Goal: Transaction & Acquisition: Subscribe to service/newsletter

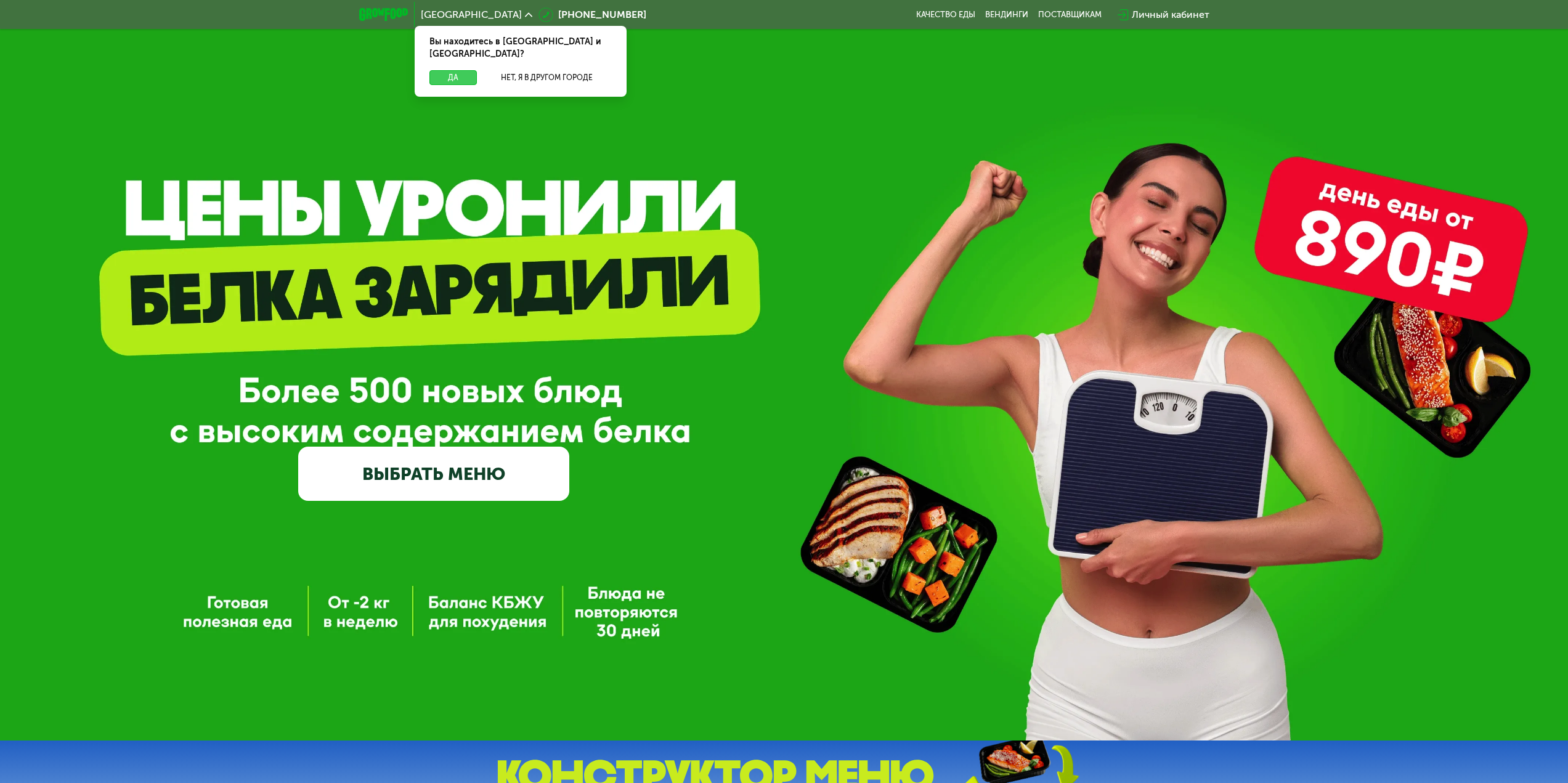
click at [452, 71] on button "Да" at bounding box center [453, 78] width 48 height 15
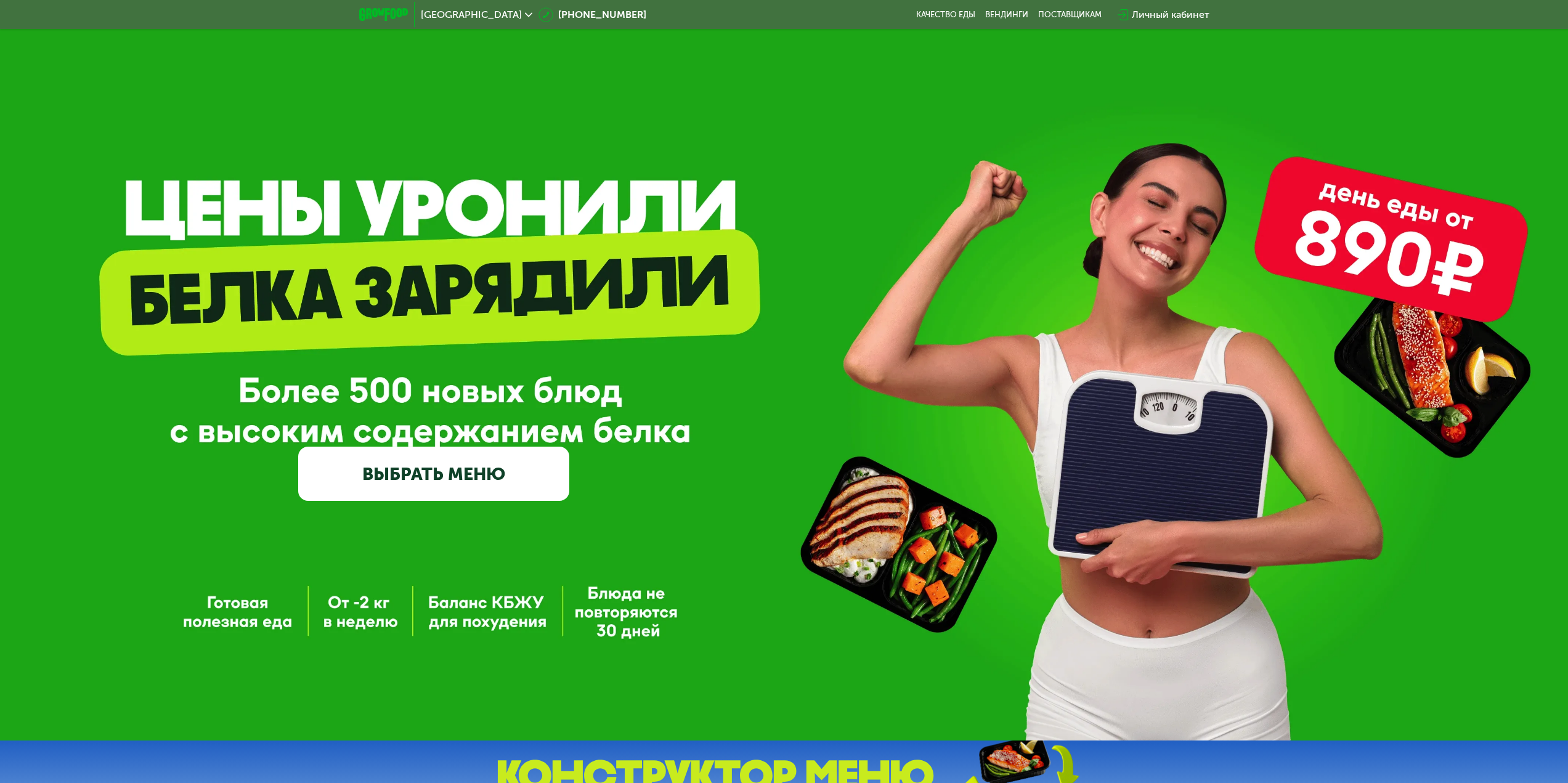
click at [407, 473] on link "ВЫБРАТЬ МЕНЮ" at bounding box center [434, 474] width 271 height 54
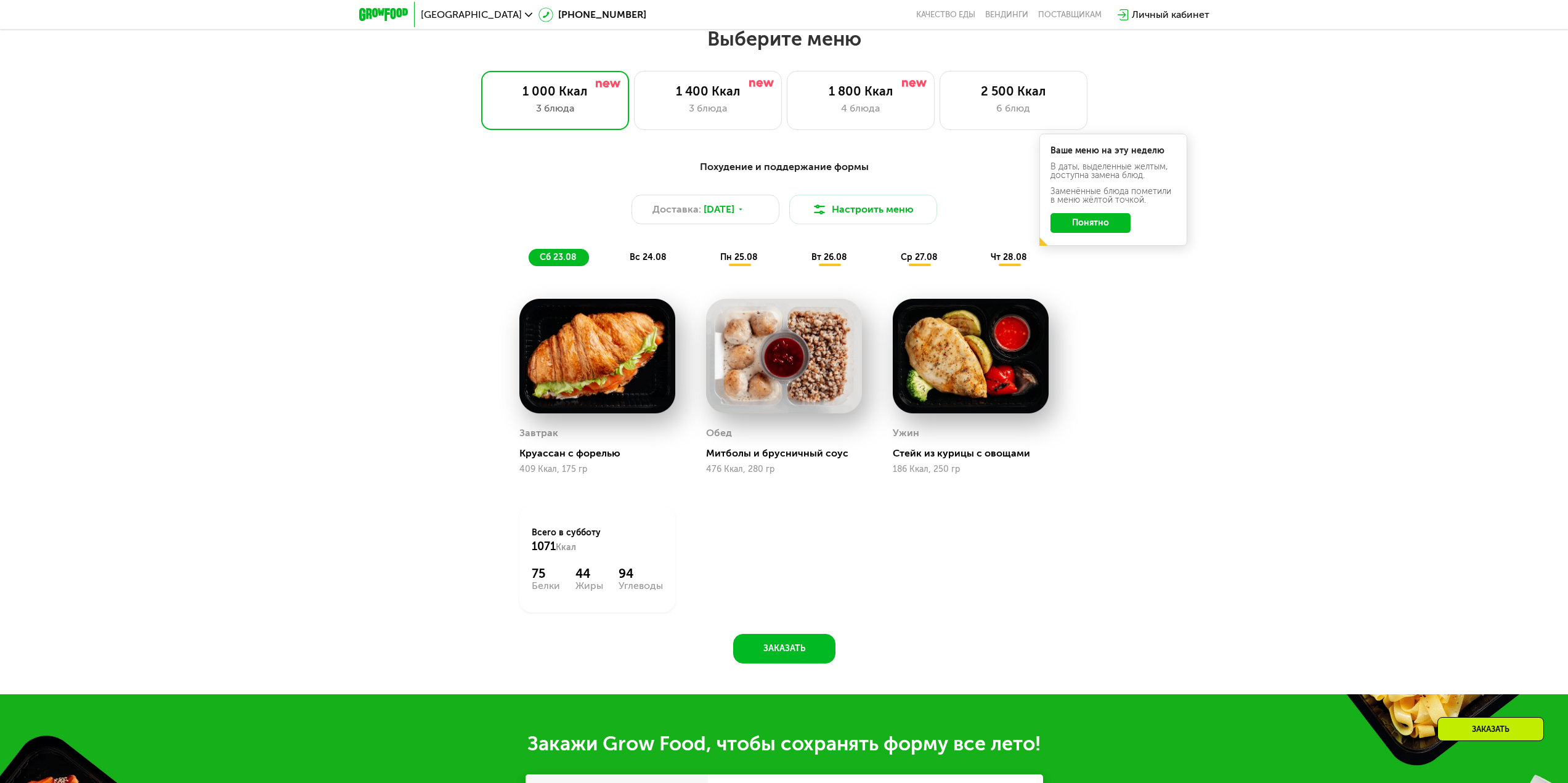
scroll to position [852, 0]
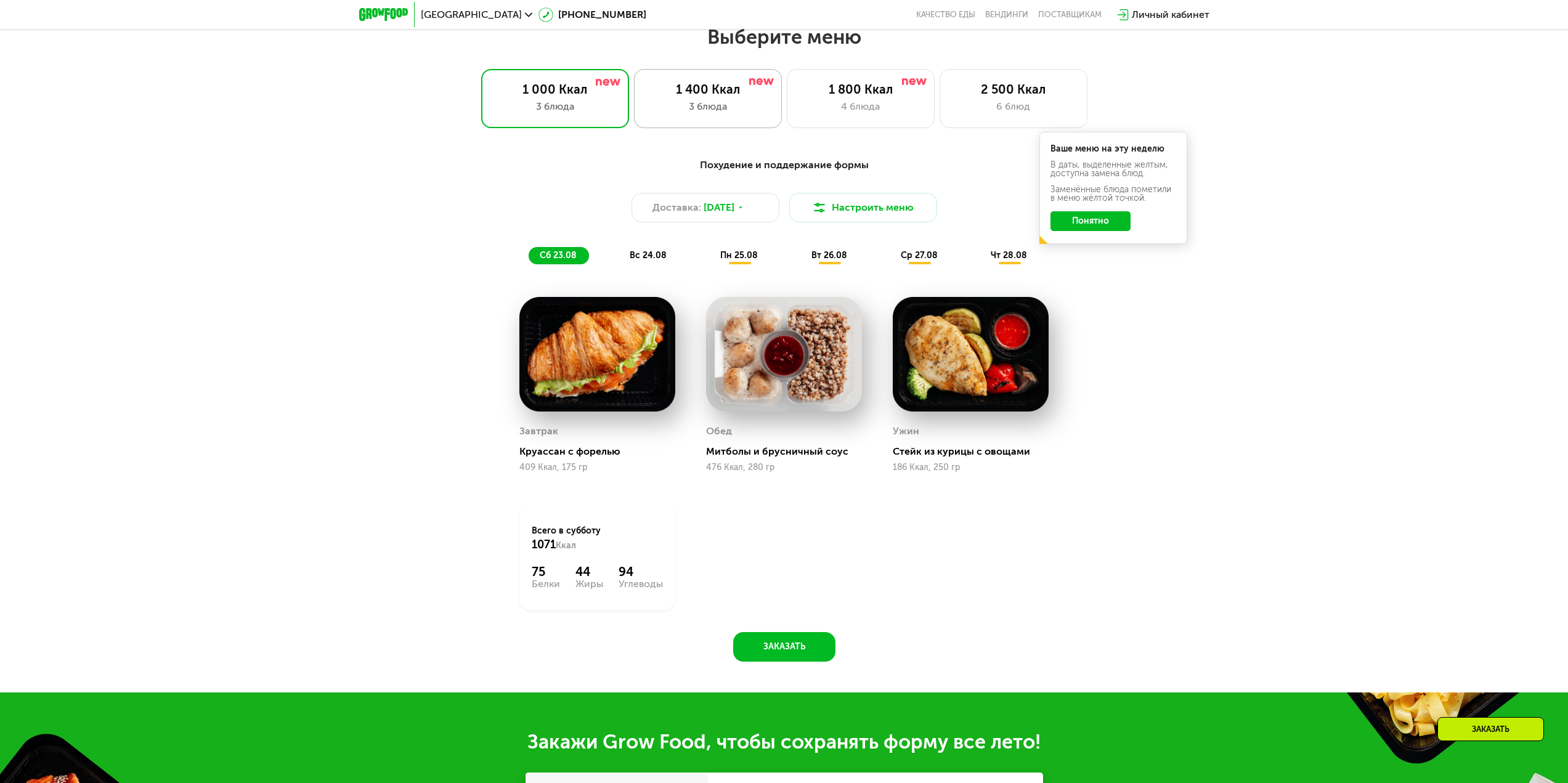
click at [673, 103] on div "3 блюда" at bounding box center [708, 107] width 122 height 15
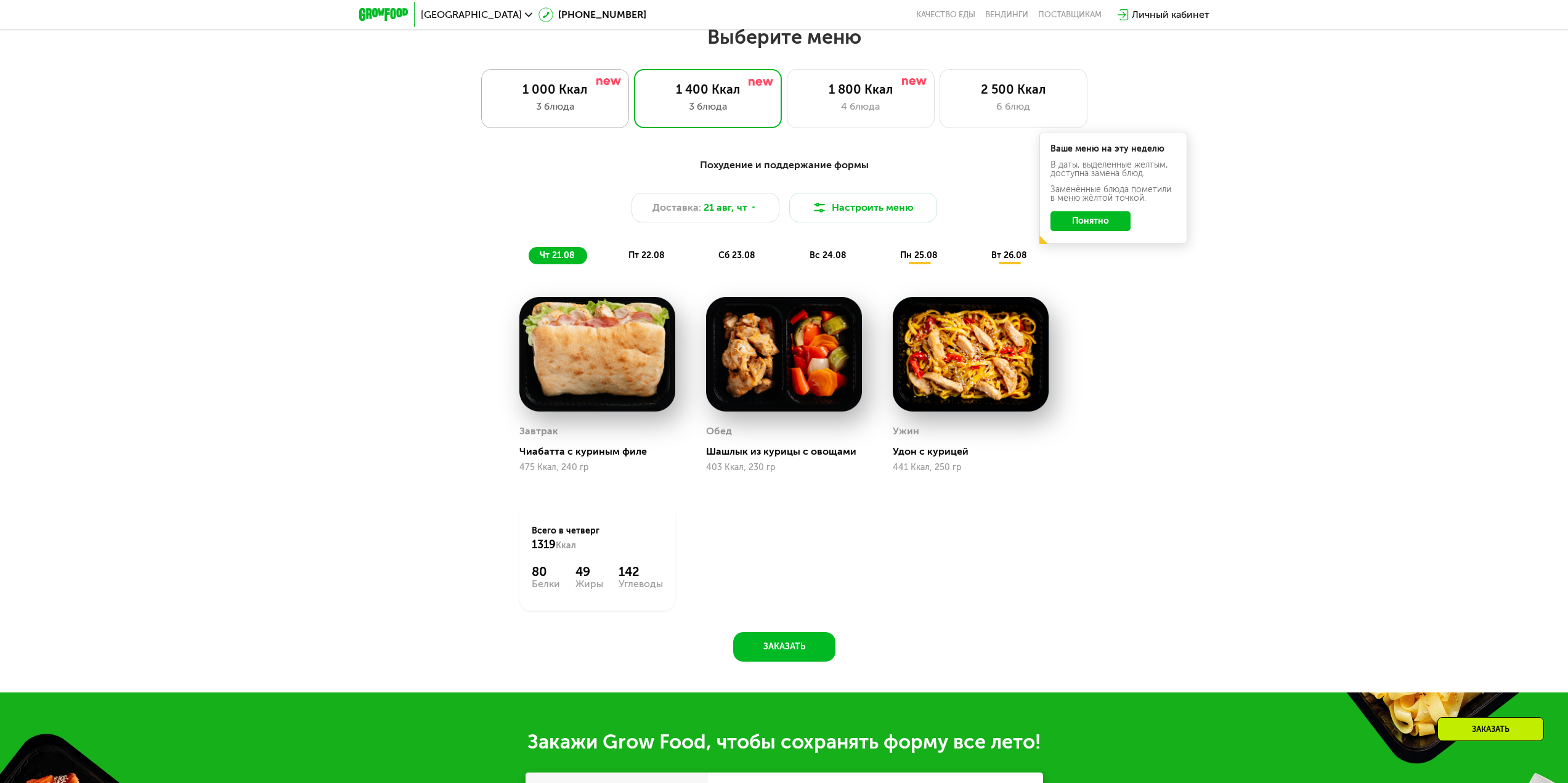
click at [561, 107] on div "3 блюда" at bounding box center [555, 107] width 122 height 15
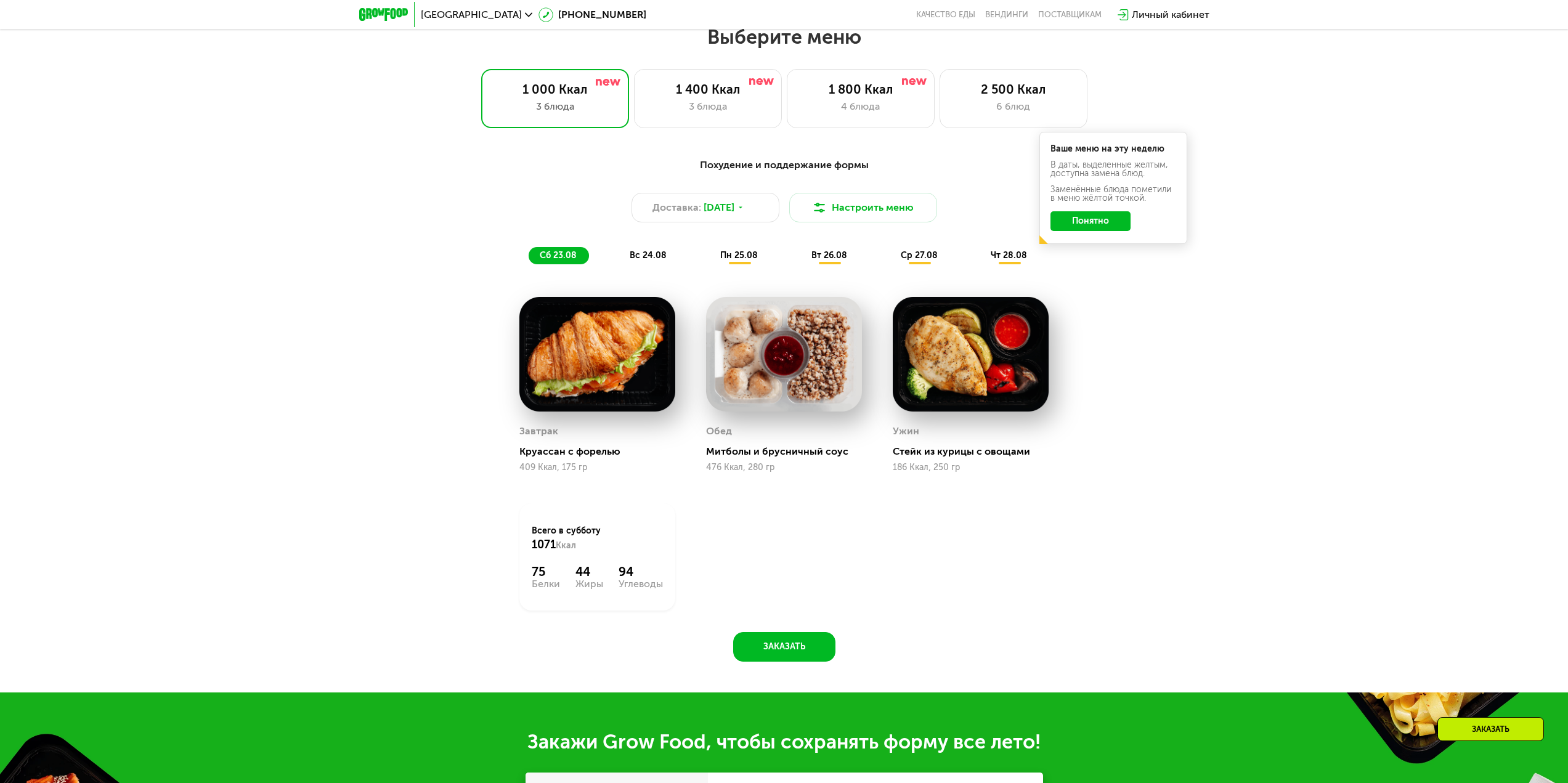
click at [1083, 223] on button "Понятно" at bounding box center [1090, 220] width 80 height 19
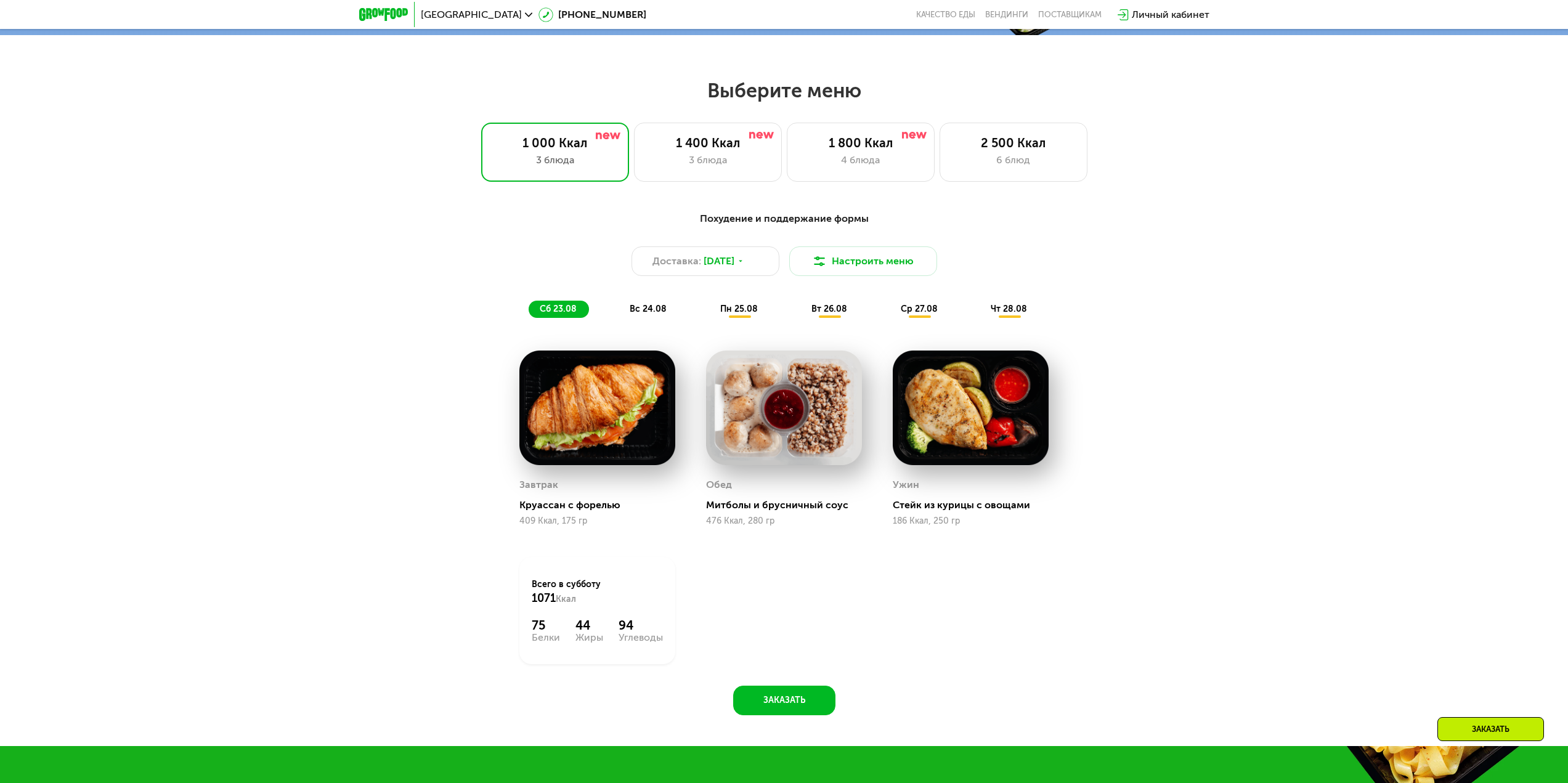
scroll to position [790, 0]
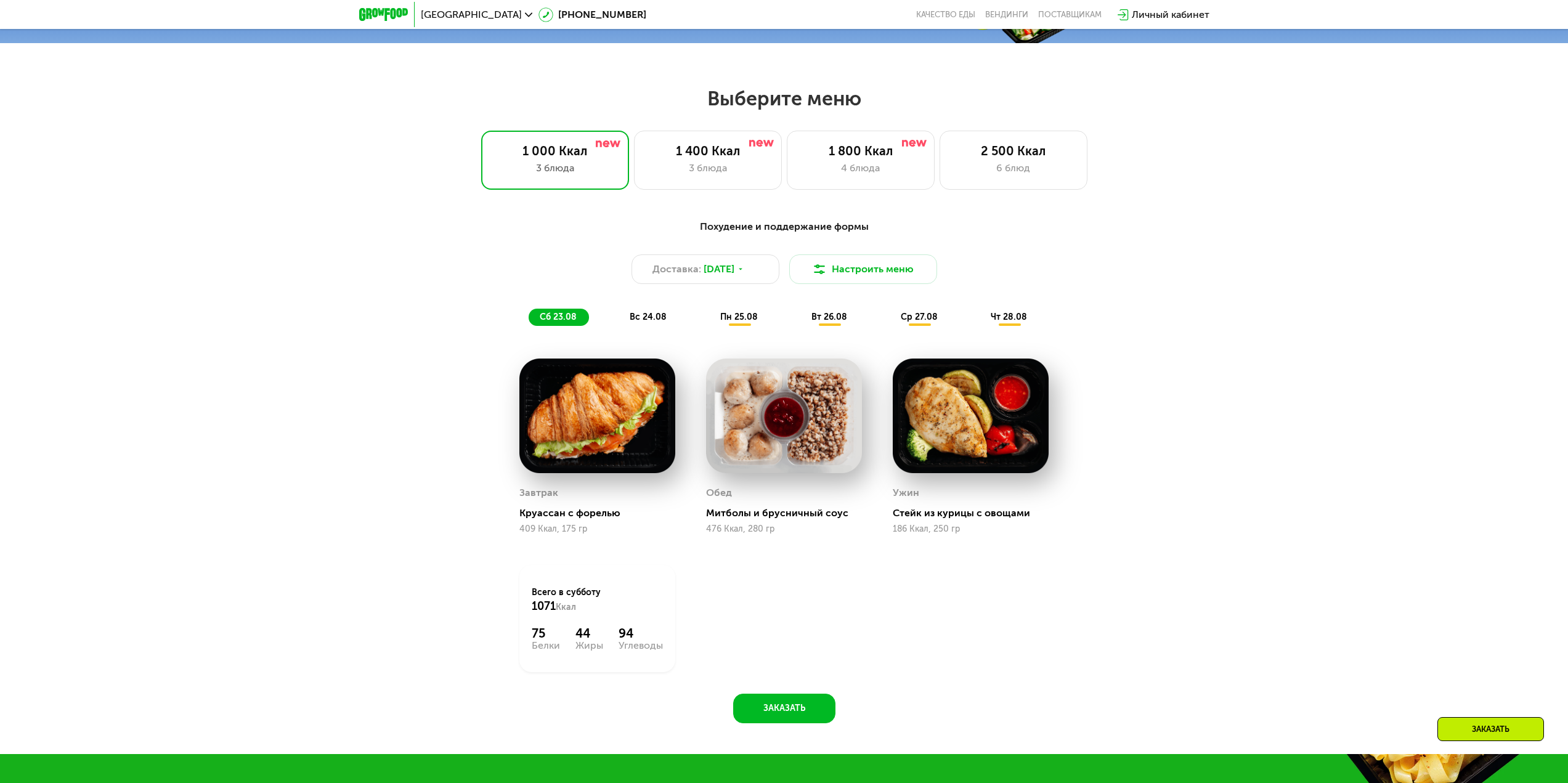
click at [642, 322] on span "вс 24.08" at bounding box center [648, 317] width 37 height 11
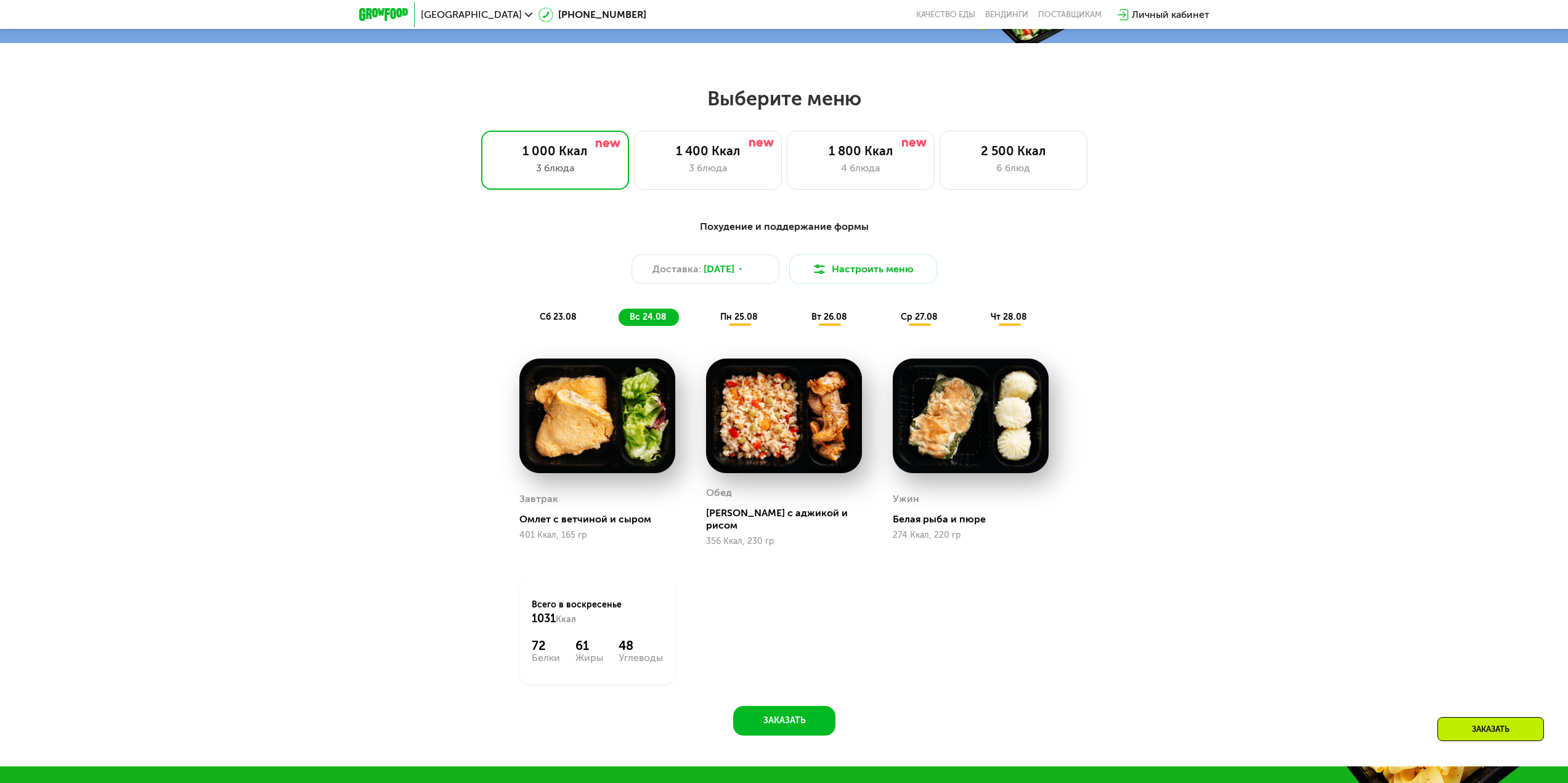
click at [740, 319] on span "пн 25.08" at bounding box center [739, 317] width 38 height 11
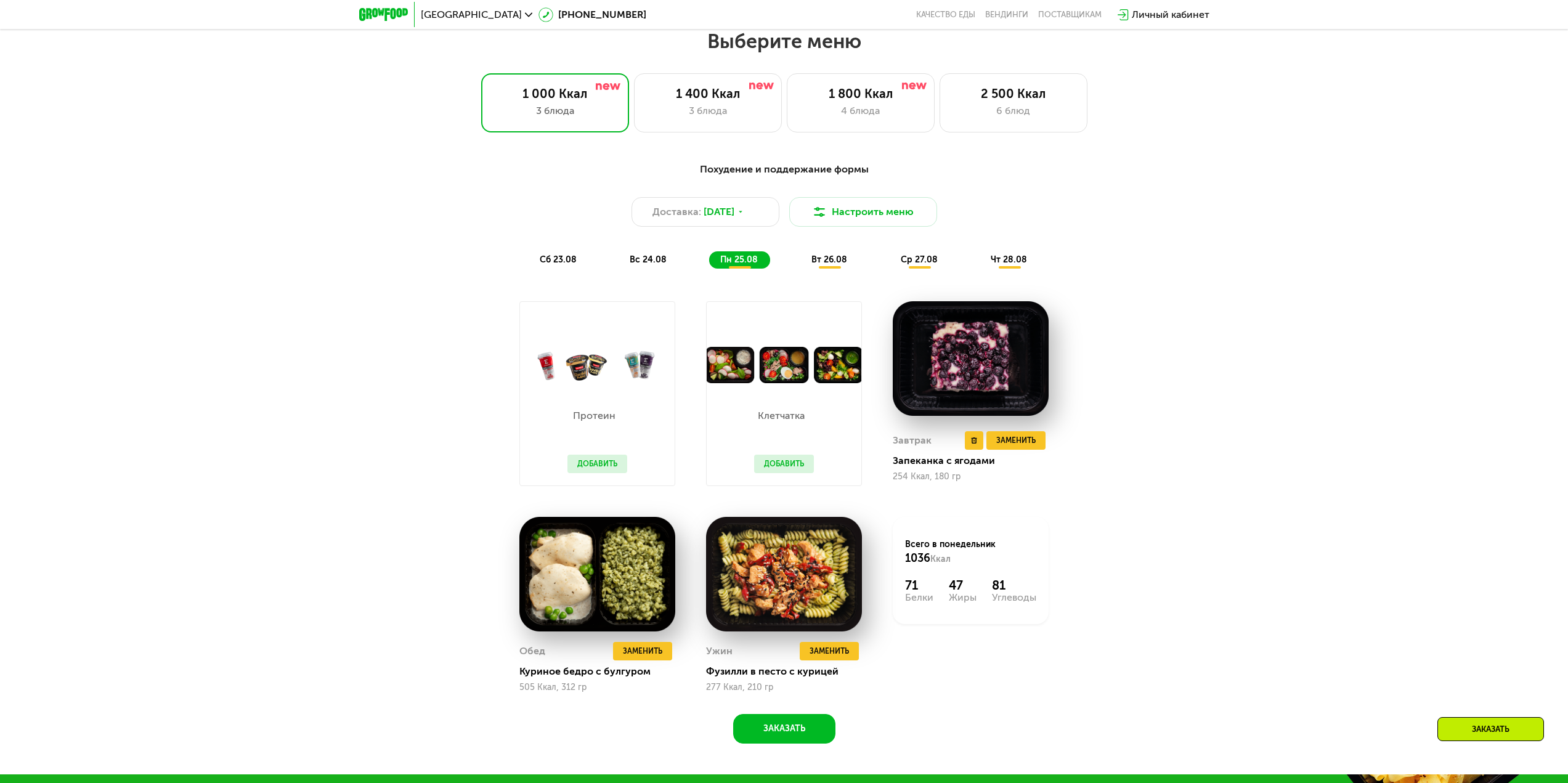
scroll to position [852, 0]
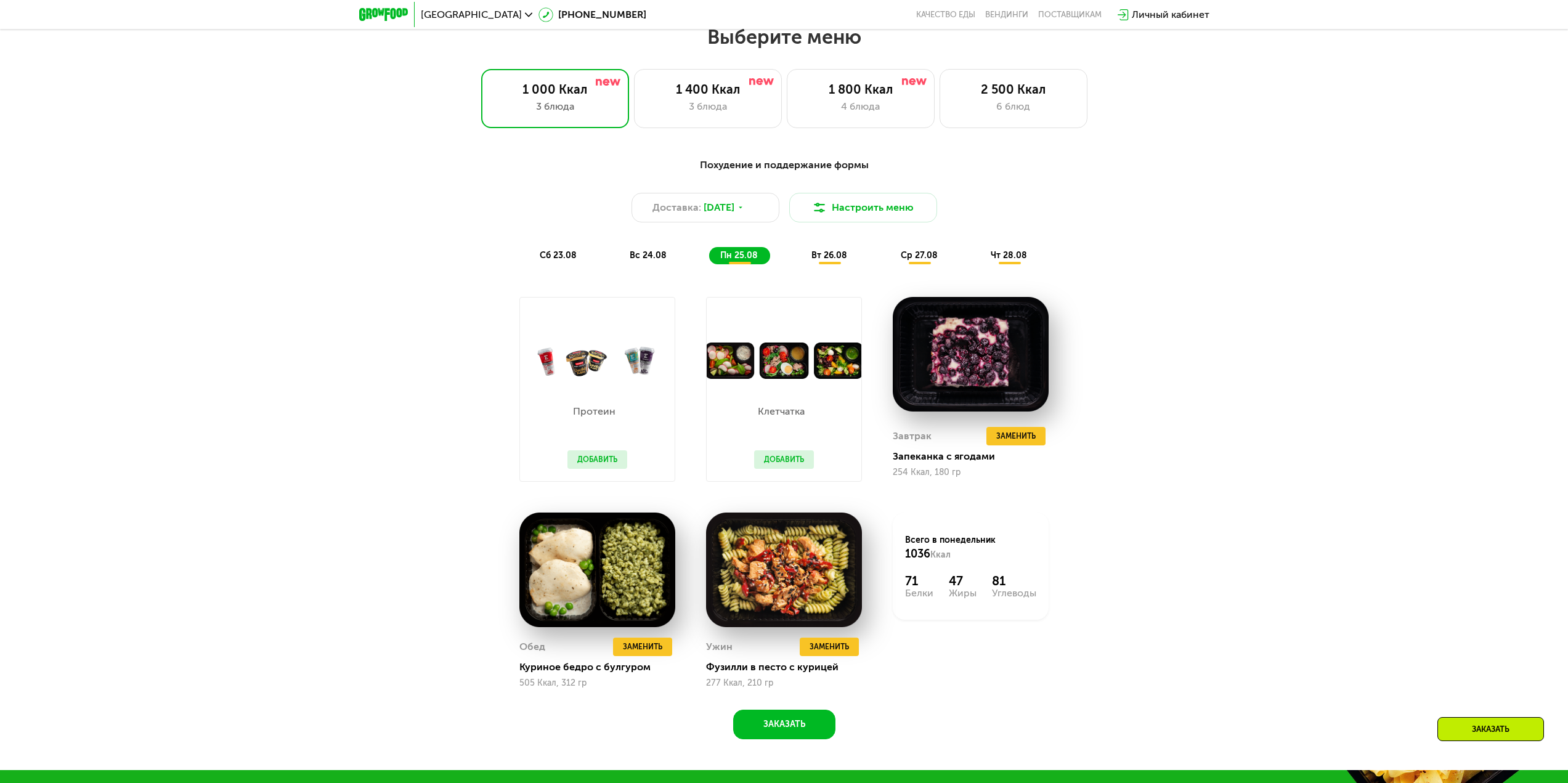
click at [811, 247] on div "Похудение и поддержание формы Доставка: [DATE] Настроить меню сб 23.08 вс 24.08…" at bounding box center [784, 211] width 729 height 107
click at [890, 264] on div "вт 26.08" at bounding box center [920, 256] width 60 height 17
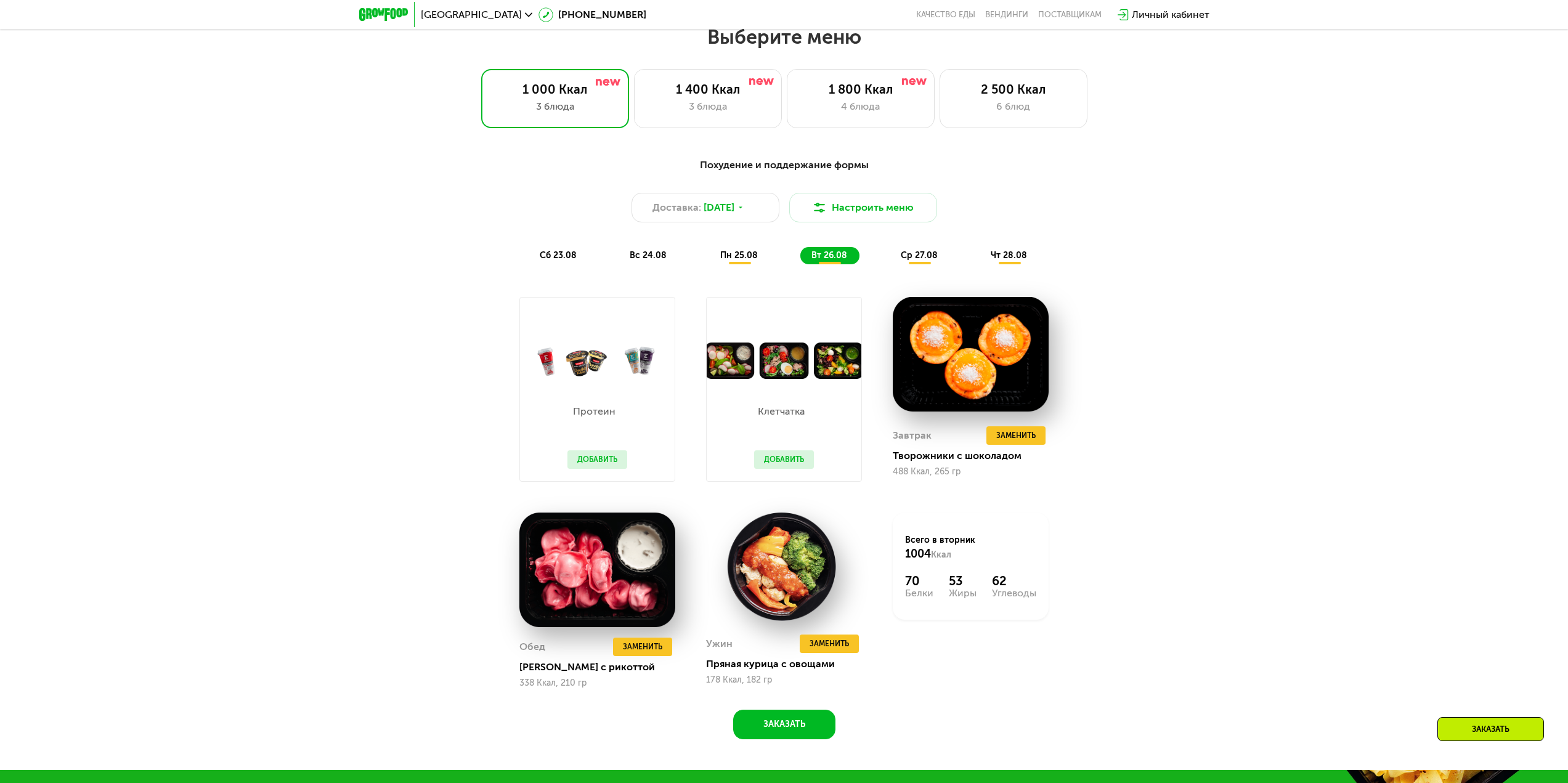
click at [910, 259] on span "ср 27.08" at bounding box center [919, 255] width 37 height 11
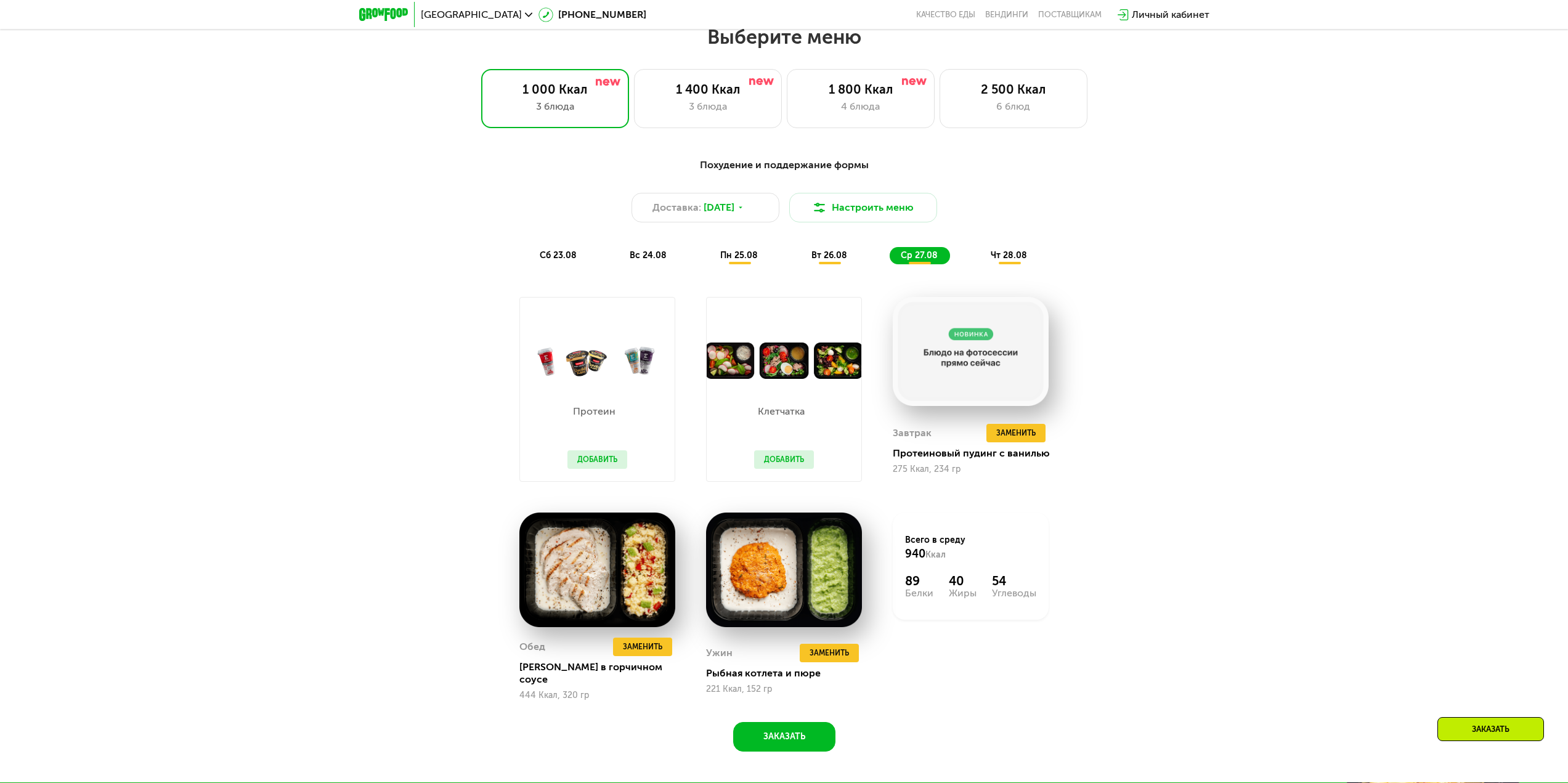
click at [1014, 261] on span "чт 28.08" at bounding box center [1009, 255] width 36 height 11
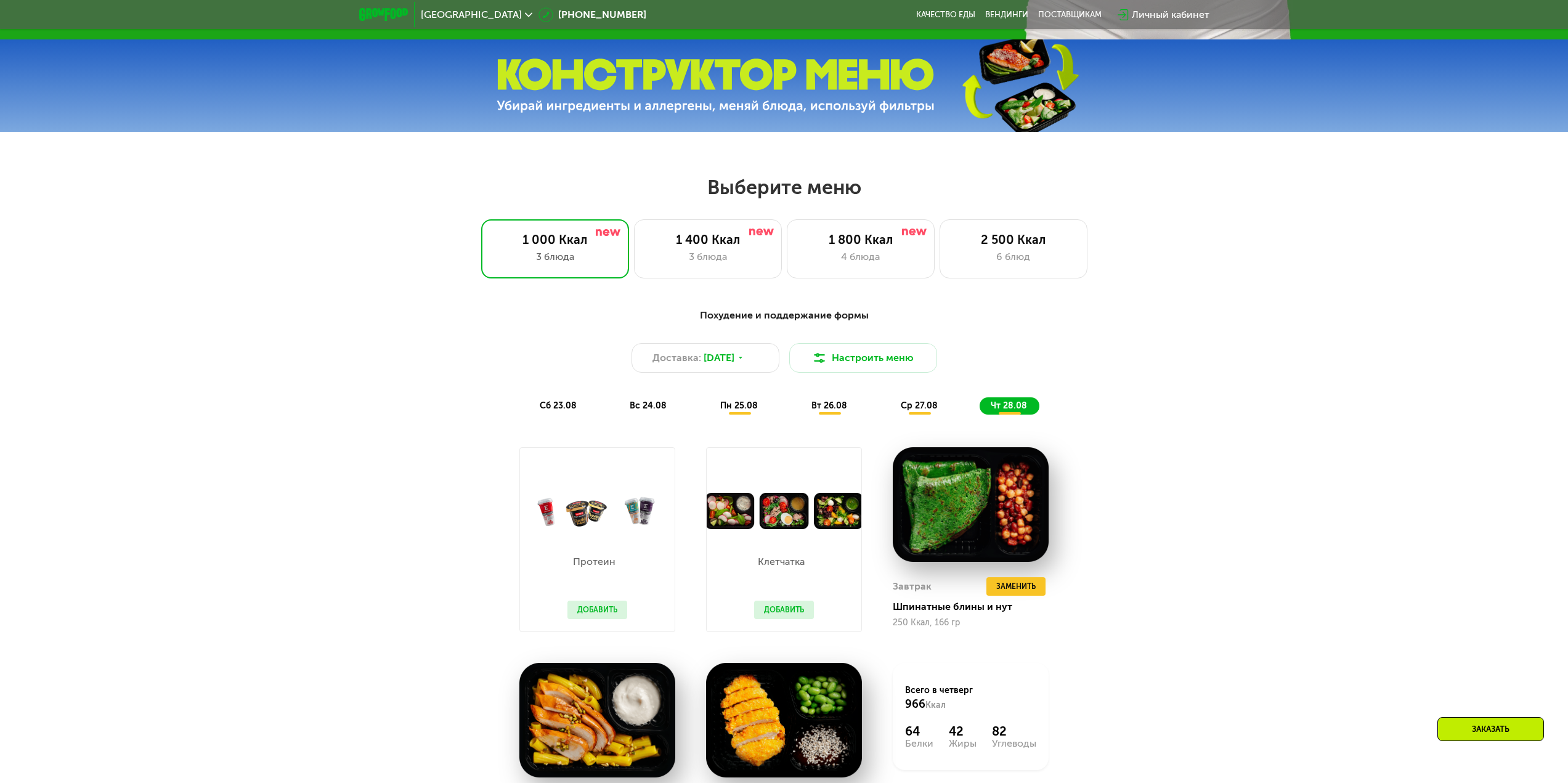
scroll to position [790, 0]
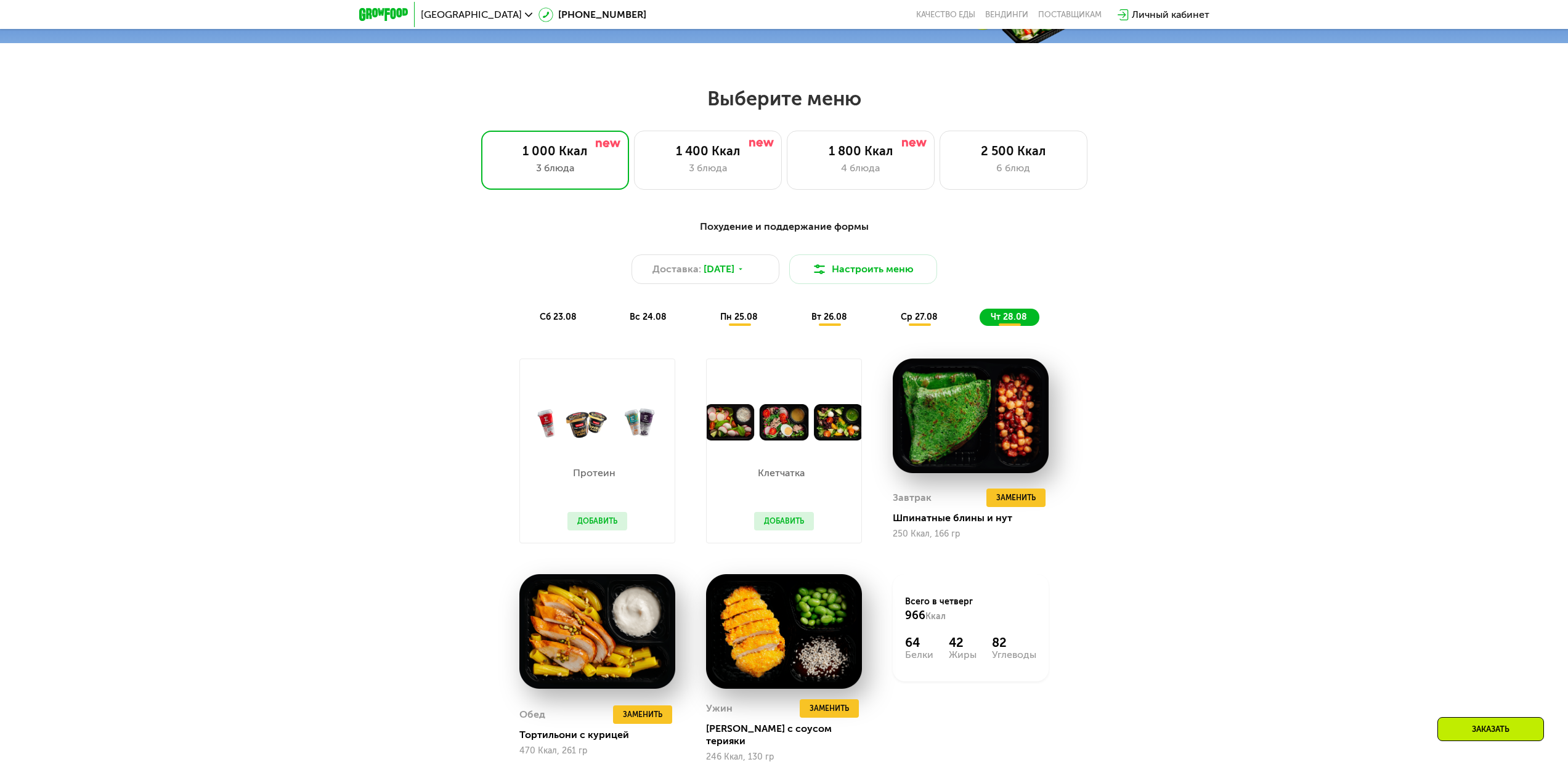
click at [556, 322] on span "сб 23.08" at bounding box center [558, 317] width 37 height 11
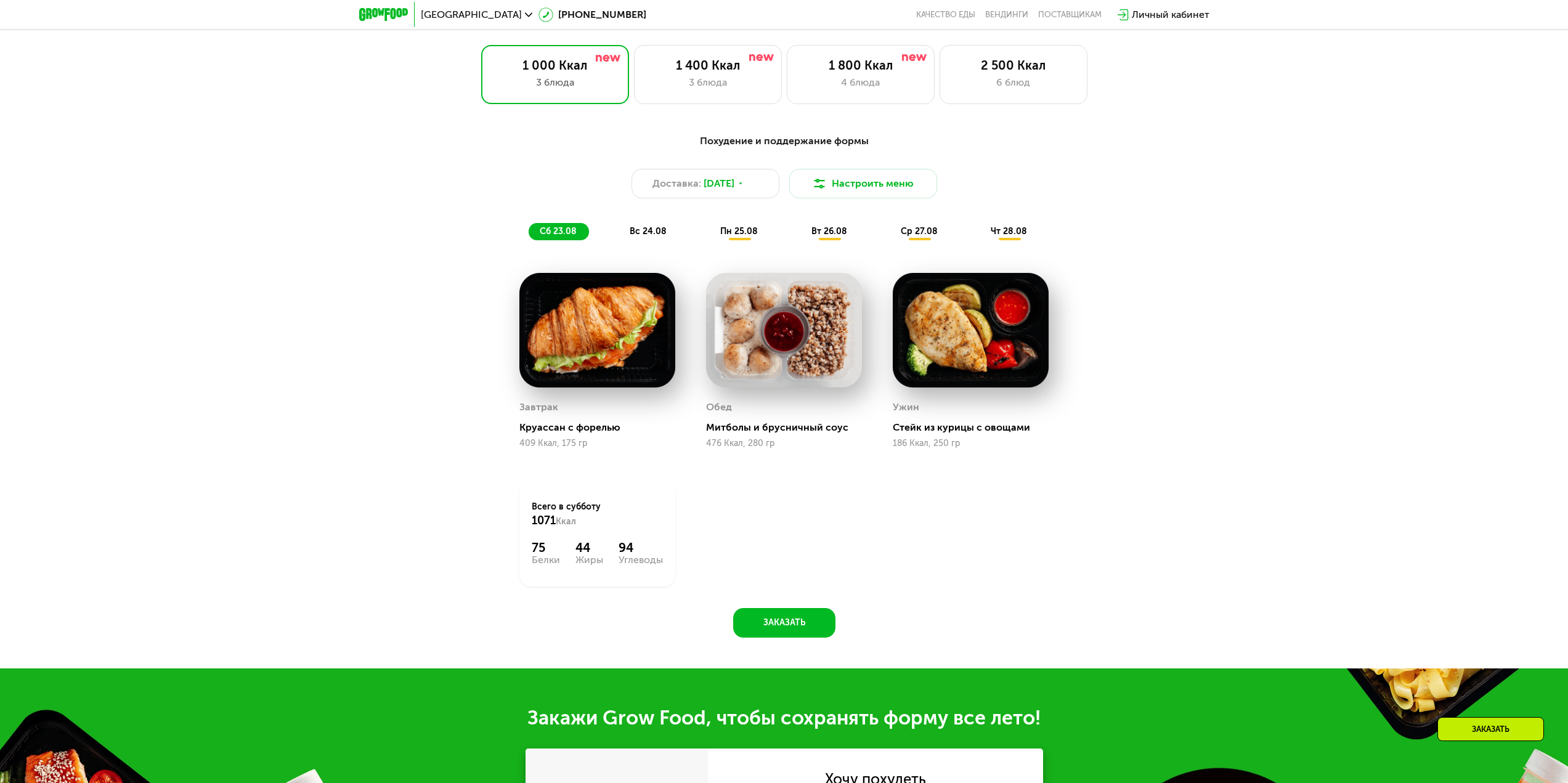
scroll to position [913, 0]
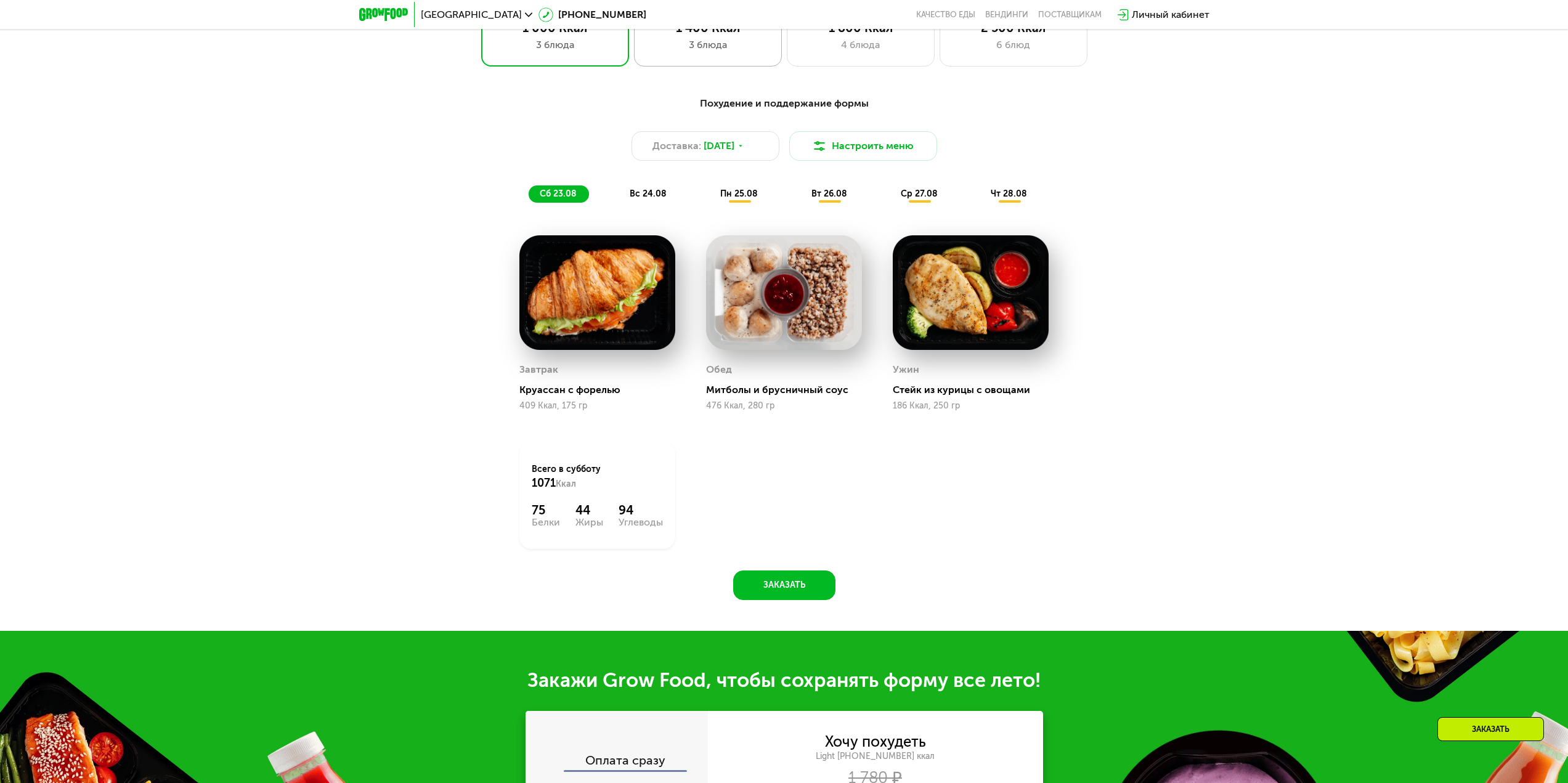
click at [713, 50] on div "3 блюда" at bounding box center [708, 45] width 122 height 15
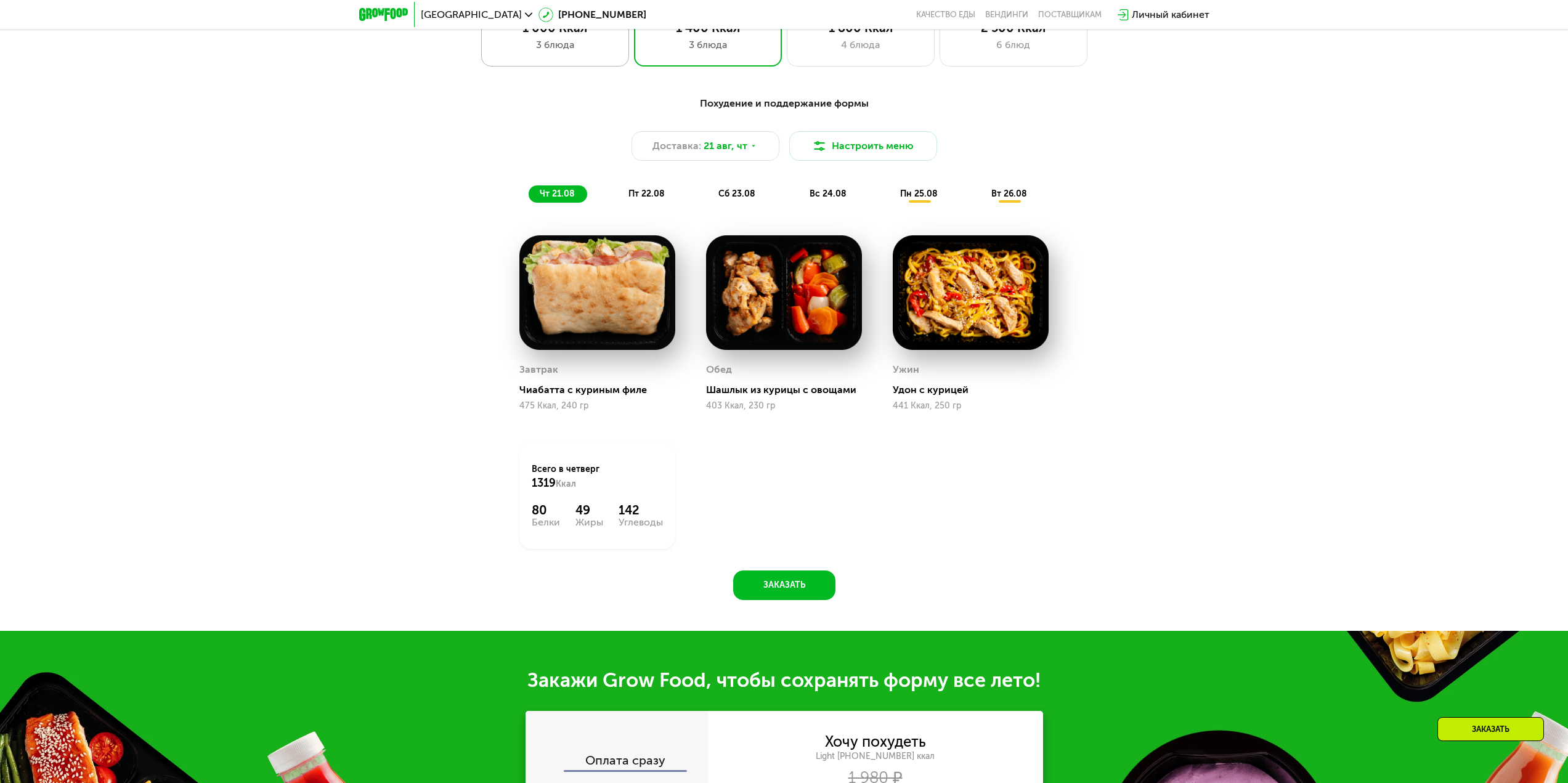
click at [545, 50] on div "3 блюда" at bounding box center [555, 45] width 122 height 15
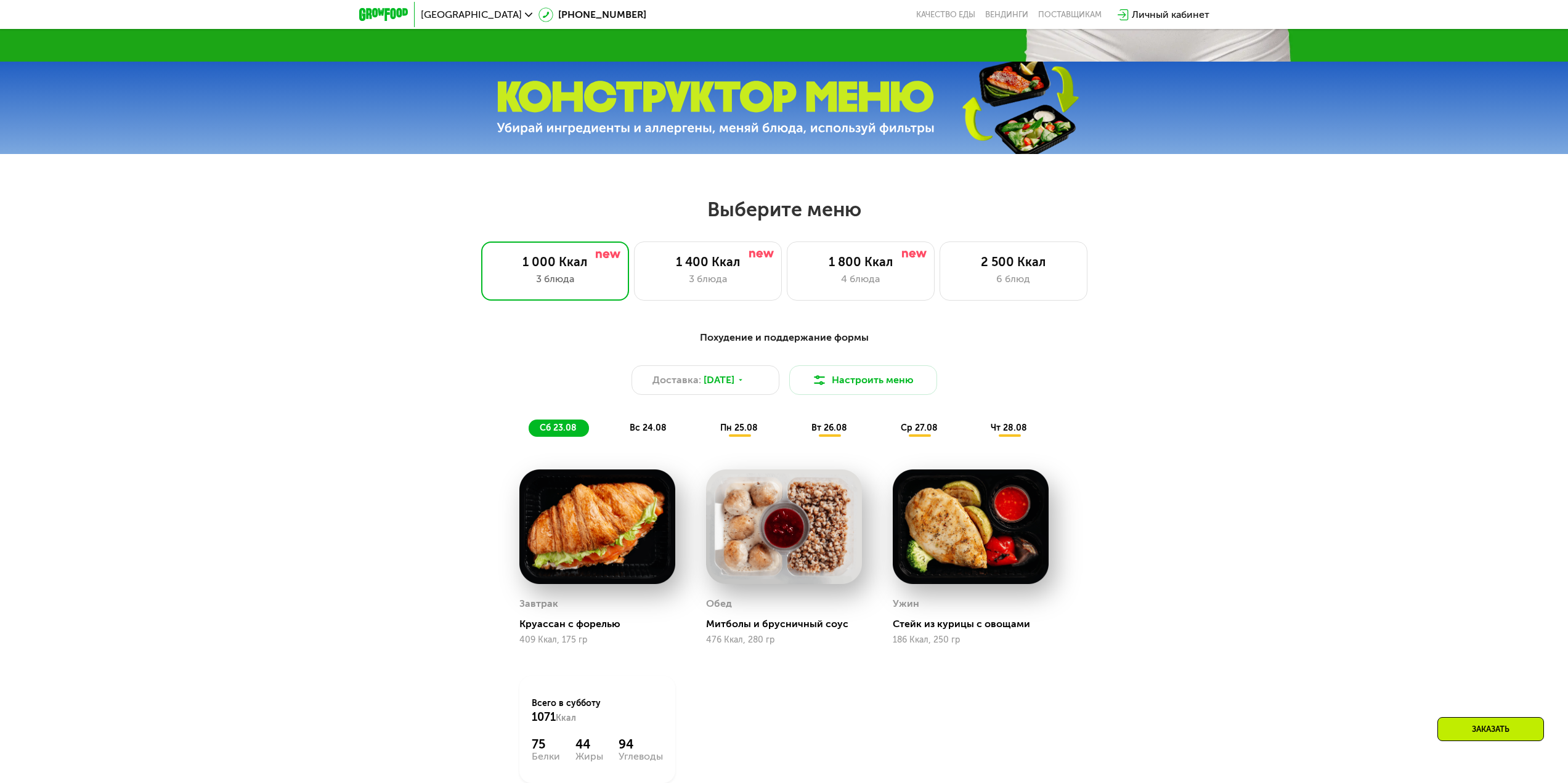
scroll to position [667, 0]
